Goal: Information Seeking & Learning: Learn about a topic

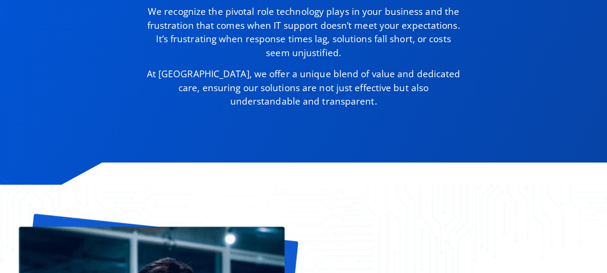
scroll to position [799, 0]
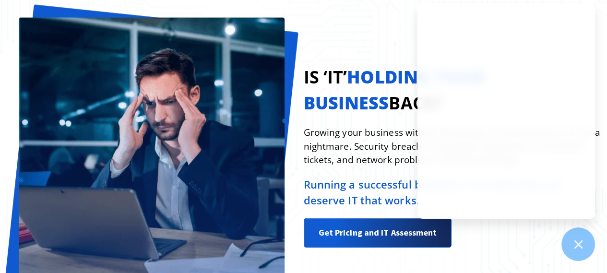
click at [389, 13] on div "Is ‘IT’ holding your business back? Growing your business without the proper IT…" at bounding box center [303, 168] width 607 height 385
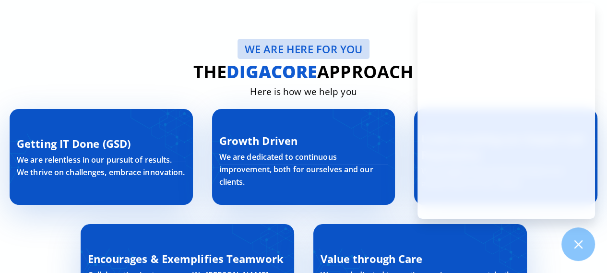
scroll to position [2870, 0]
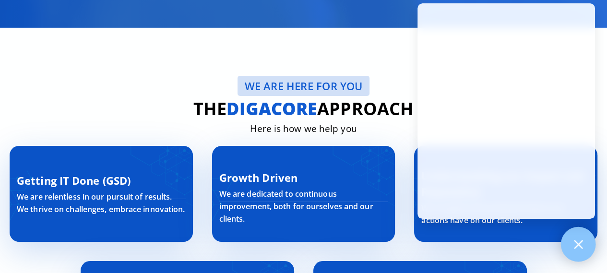
click at [579, 245] on icon at bounding box center [578, 244] width 9 height 9
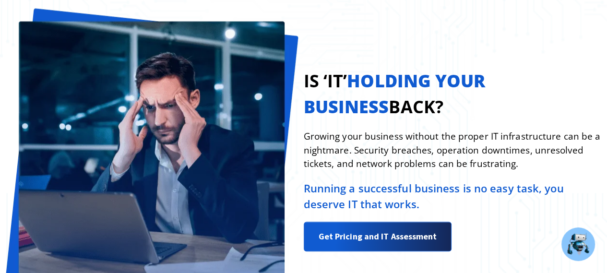
scroll to position [791, 0]
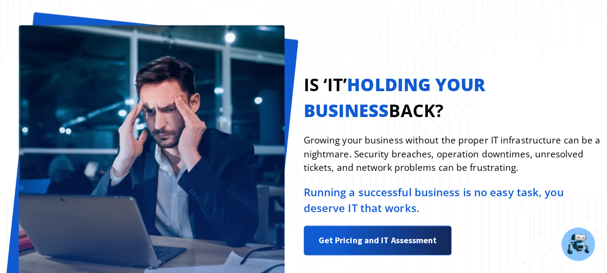
drag, startPoint x: 605, startPoint y: 54, endPoint x: 609, endPoint y: 62, distance: 8.6
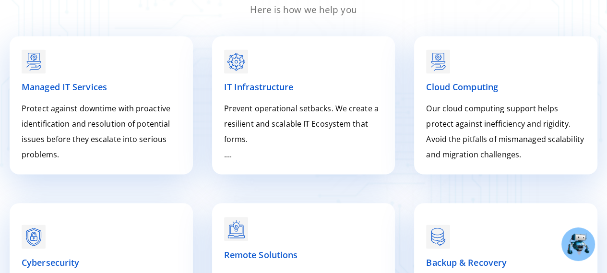
scroll to position [1243, 0]
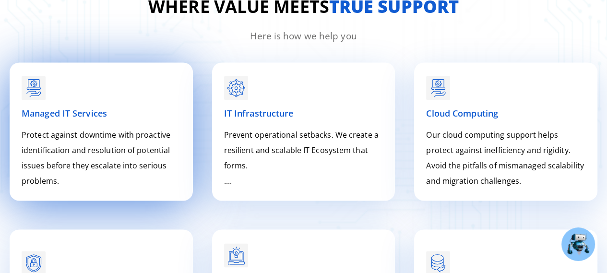
click at [137, 128] on p "Protect against downtime with proactive identification and resolution of potent…" at bounding box center [101, 157] width 159 height 61
click at [84, 86] on div at bounding box center [101, 87] width 159 height 26
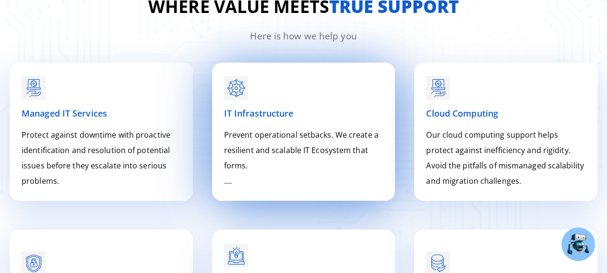
click at [260, 89] on div at bounding box center [303, 87] width 159 height 26
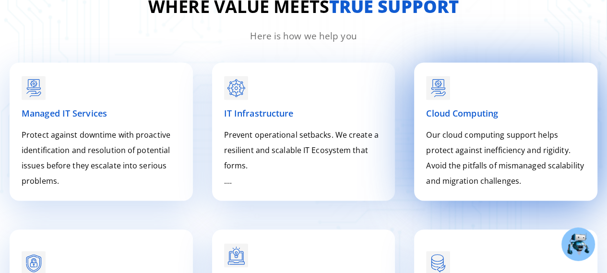
click at [487, 95] on div at bounding box center [505, 87] width 159 height 26
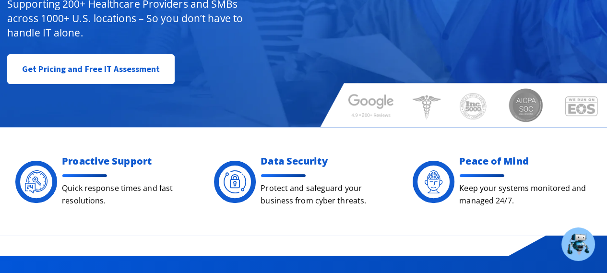
scroll to position [0, 0]
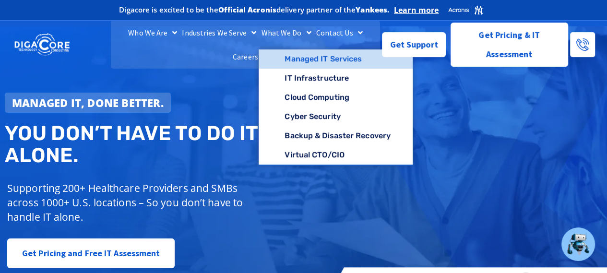
click at [305, 69] on link "Managed IT Services" at bounding box center [336, 58] width 154 height 19
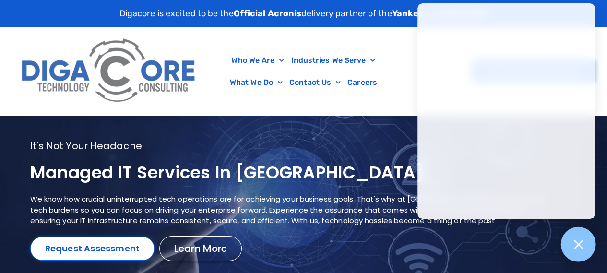
click at [572, 239] on icon at bounding box center [578, 244] width 12 height 12
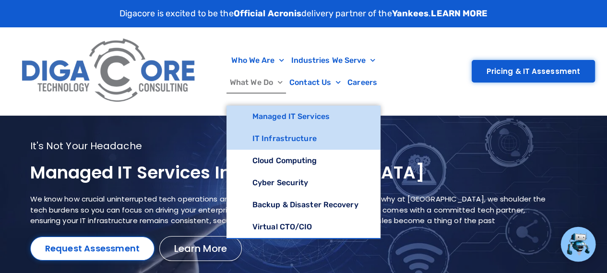
click at [281, 136] on link "IT Infrastructure" at bounding box center [304, 139] width 154 height 22
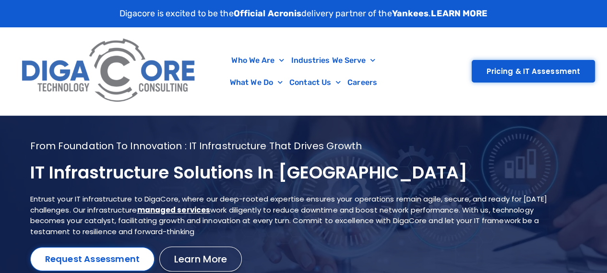
scroll to position [20, 0]
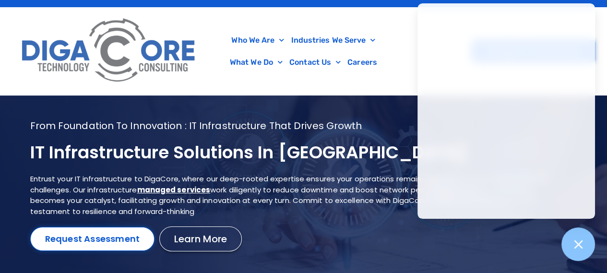
drag, startPoint x: 573, startPoint y: 240, endPoint x: 575, endPoint y: 217, distance: 23.1
click at [573, 240] on icon at bounding box center [579, 245] width 12 height 12
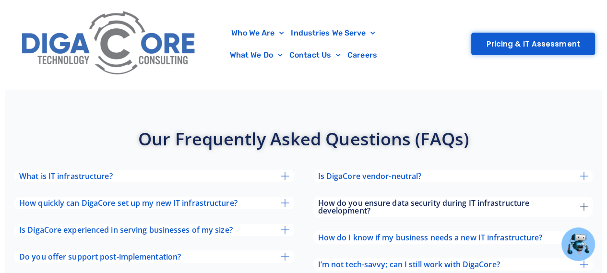
scroll to position [3006, 0]
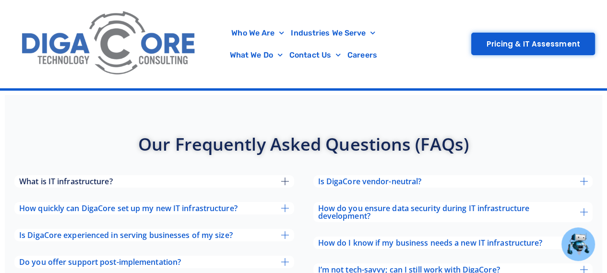
click at [274, 175] on div "What is IT infrastructure?" at bounding box center [154, 181] width 280 height 12
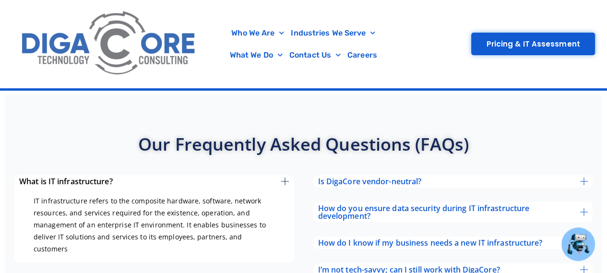
click at [274, 175] on div "What is IT infrastructure?" at bounding box center [154, 181] width 280 height 12
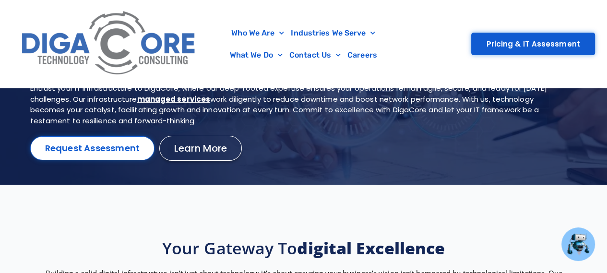
scroll to position [0, 0]
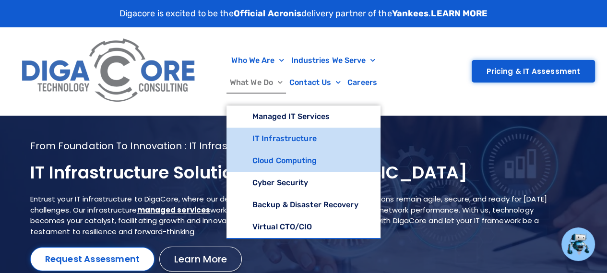
click at [279, 157] on link "Cloud Computing" at bounding box center [304, 161] width 154 height 22
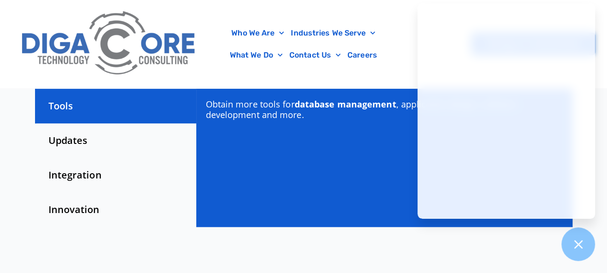
scroll to position [347, 0]
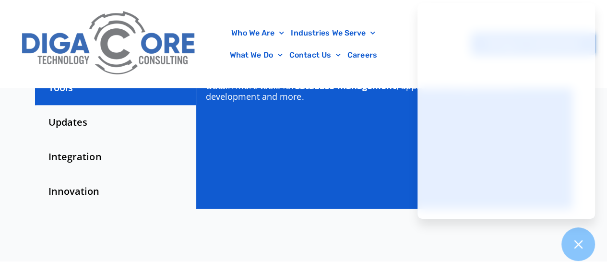
drag, startPoint x: 614, startPoint y: 16, endPoint x: 612, endPoint y: 42, distance: 26.0
click at [574, 247] on icon at bounding box center [578, 244] width 12 height 12
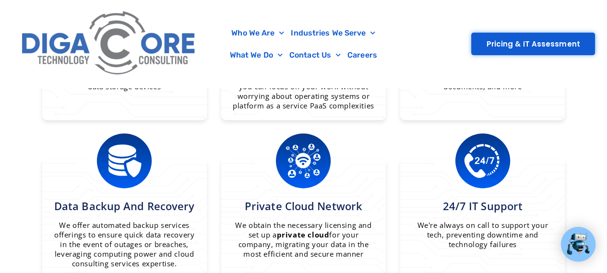
scroll to position [778, 0]
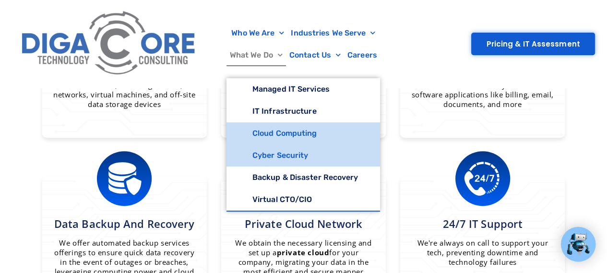
click at [290, 155] on link "Cyber Security" at bounding box center [304, 155] width 154 height 22
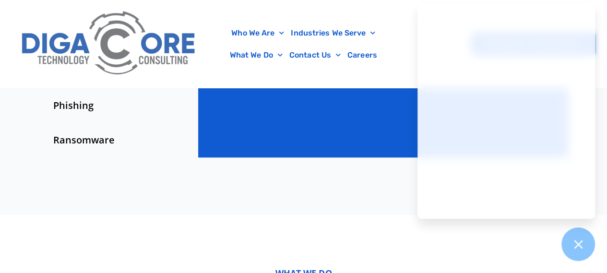
scroll to position [419, 0]
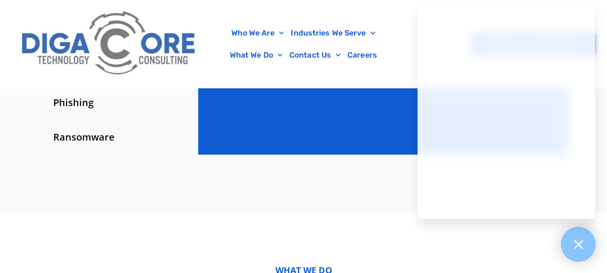
click at [575, 246] on icon at bounding box center [578, 244] width 12 height 12
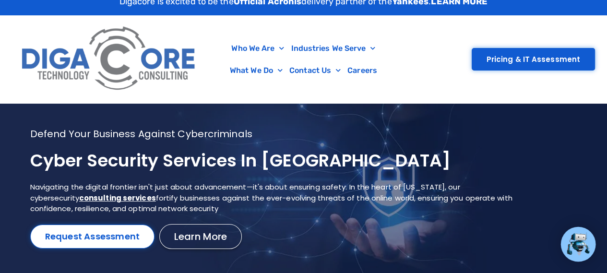
scroll to position [0, 0]
